Goal: Task Accomplishment & Management: Use online tool/utility

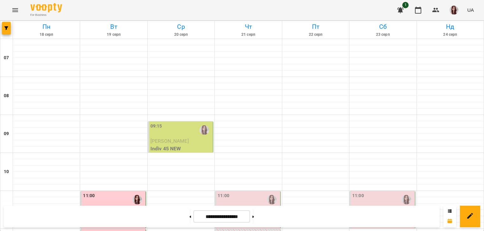
click at [176, 141] on span "[PERSON_NAME]" at bounding box center [169, 141] width 38 height 6
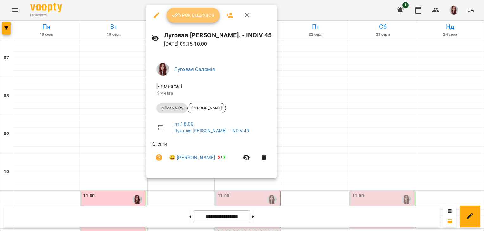
click at [196, 10] on button "Урок відбувся" at bounding box center [193, 15] width 53 height 15
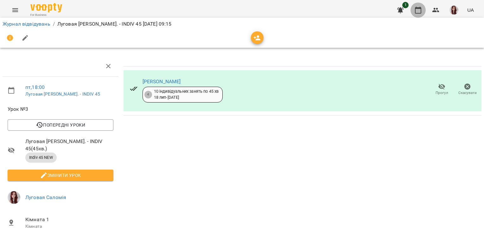
click at [418, 15] on button "button" at bounding box center [418, 10] width 15 height 15
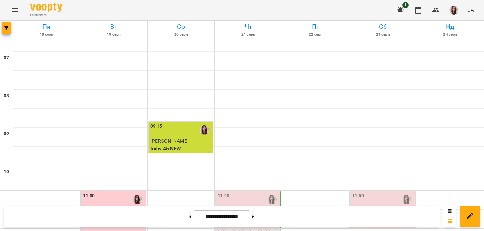
scroll to position [134, 0]
click at [453, 13] on img "button" at bounding box center [454, 10] width 9 height 9
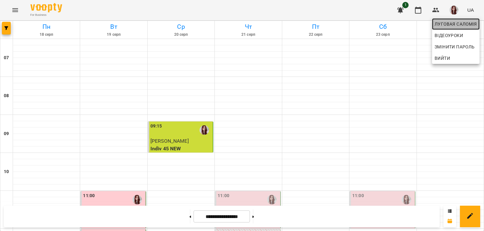
click at [449, 19] on link "Луговая Саломія" at bounding box center [456, 23] width 48 height 11
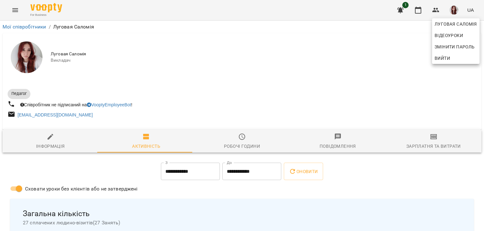
click at [431, 146] on div at bounding box center [242, 115] width 484 height 231
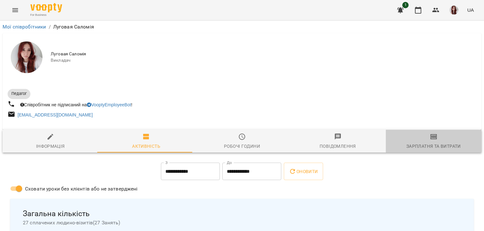
click at [431, 146] on div "Зарплатня та Витрати" at bounding box center [433, 147] width 54 height 8
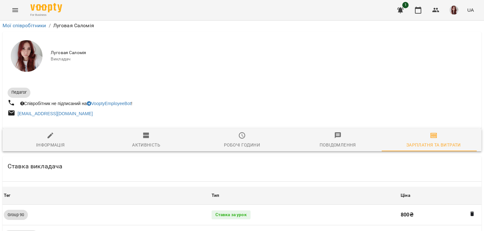
scroll to position [518, 0]
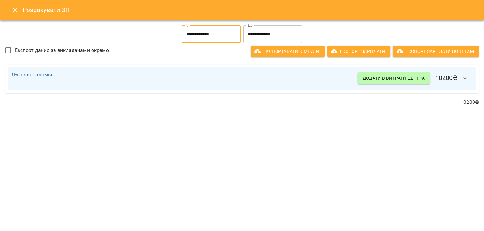
click at [215, 42] on input "**********" at bounding box center [211, 34] width 59 height 18
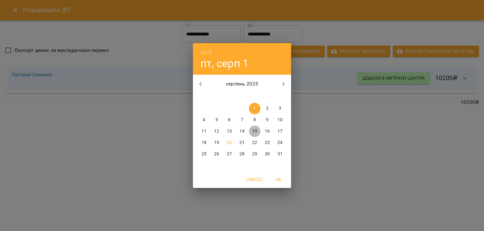
click at [255, 135] on button "15" at bounding box center [254, 131] width 11 height 11
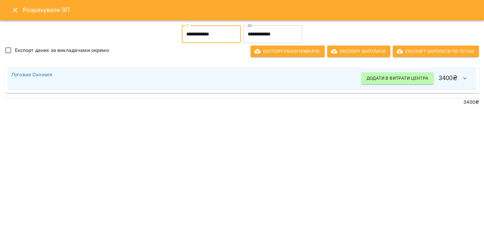
click at [224, 35] on input "**********" at bounding box center [211, 34] width 59 height 18
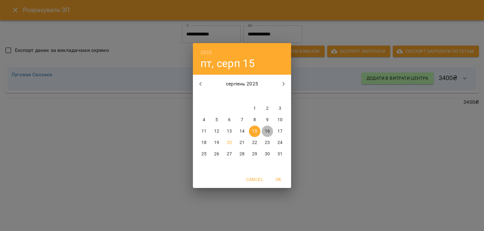
click at [267, 130] on p "16" at bounding box center [267, 131] width 5 height 6
type input "**********"
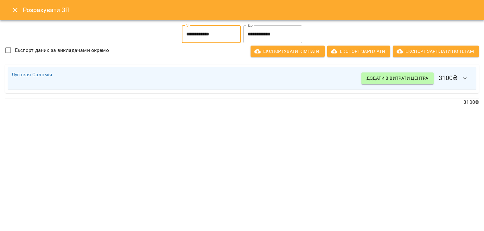
click at [12, 7] on icon "Close" at bounding box center [15, 10] width 8 height 8
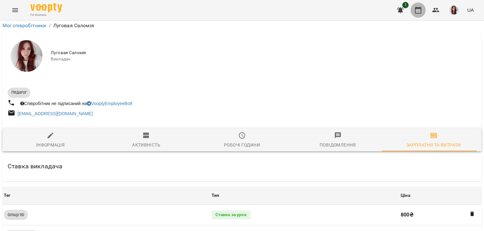
click at [418, 9] on icon "button" at bounding box center [418, 10] width 8 height 8
